Goal: Browse casually

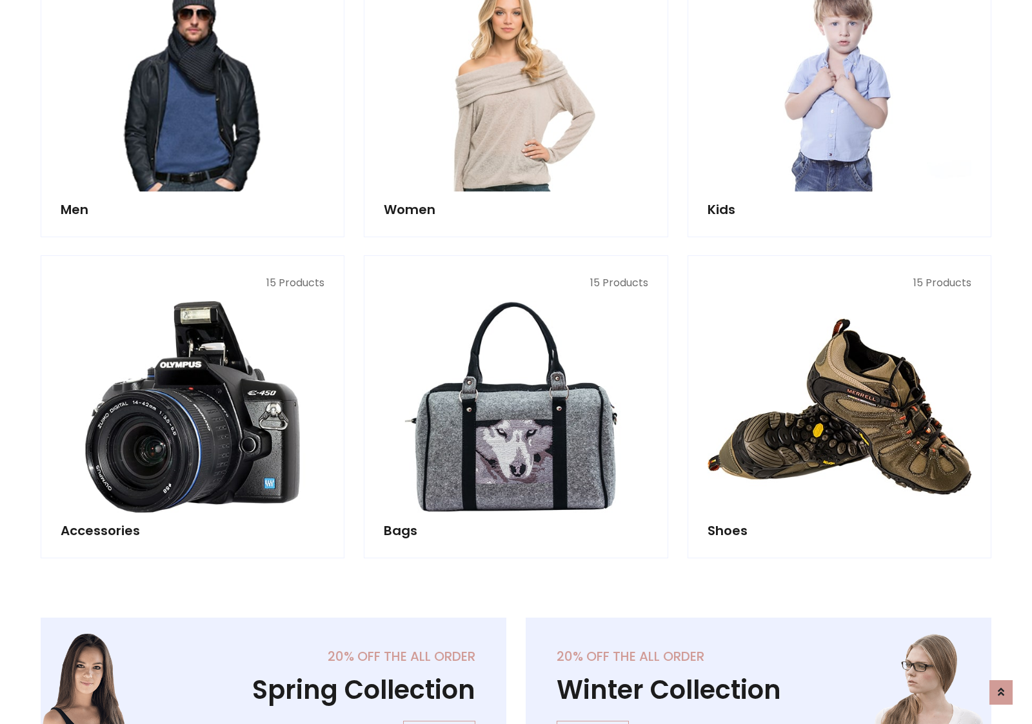
scroll to position [431, 0]
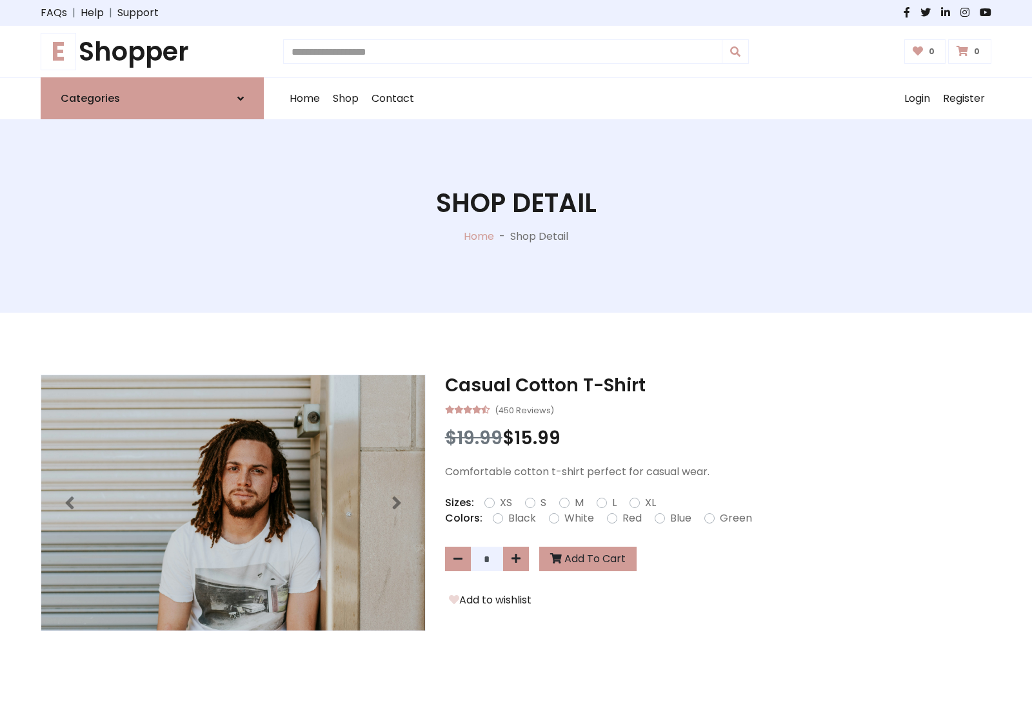
click at [152, 52] on h1 "E Shopper" at bounding box center [152, 51] width 223 height 31
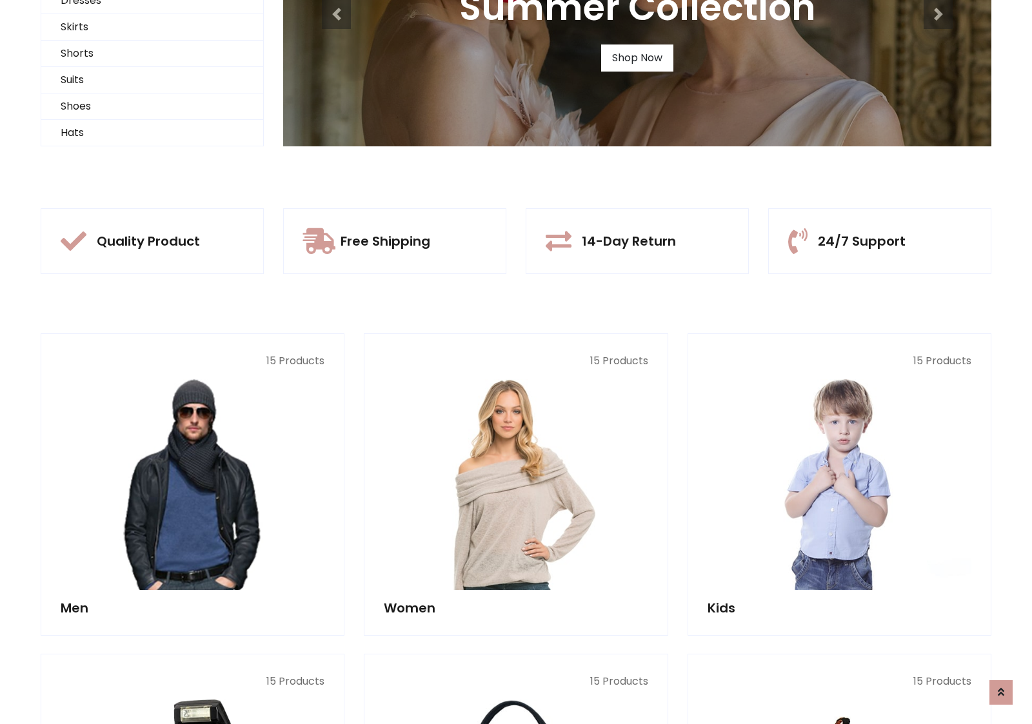
scroll to position [124, 0]
